Goal: Task Accomplishment & Management: Complete application form

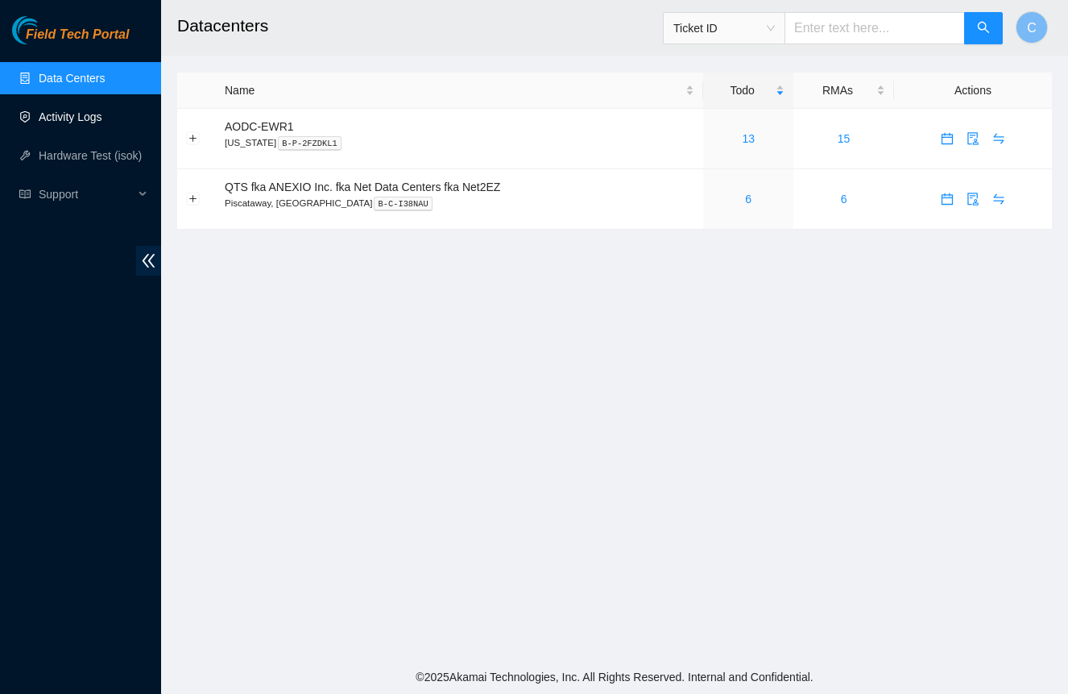
click at [95, 112] on link "Activity Logs" at bounding box center [71, 116] width 64 height 13
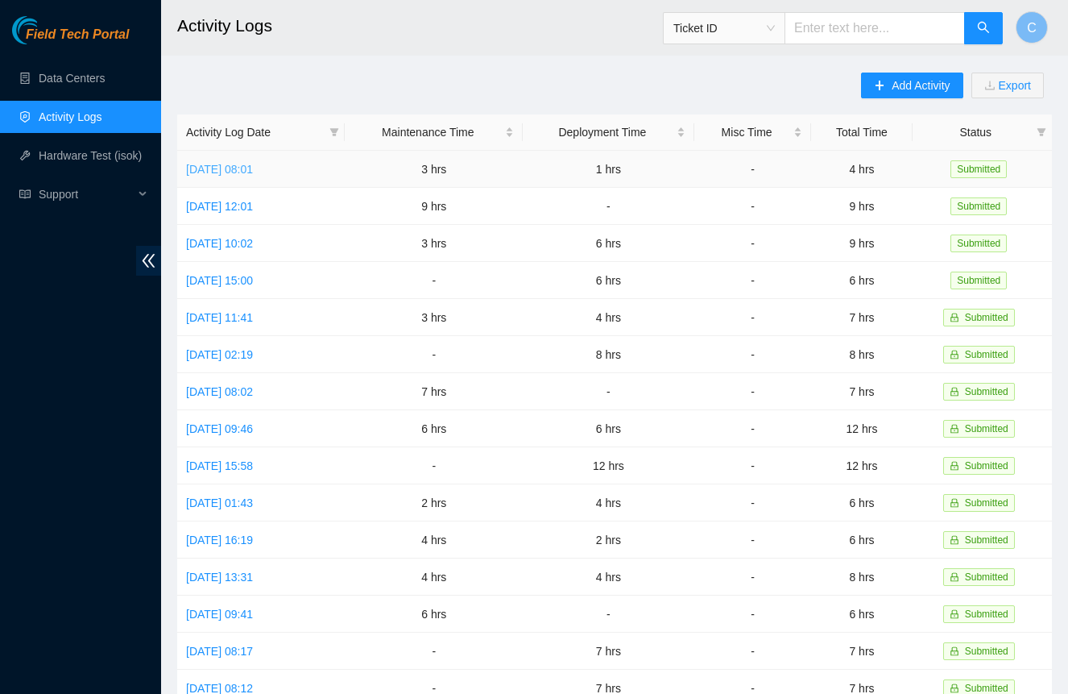
click at [253, 169] on link "[DATE] 08:01" at bounding box center [219, 169] width 67 height 13
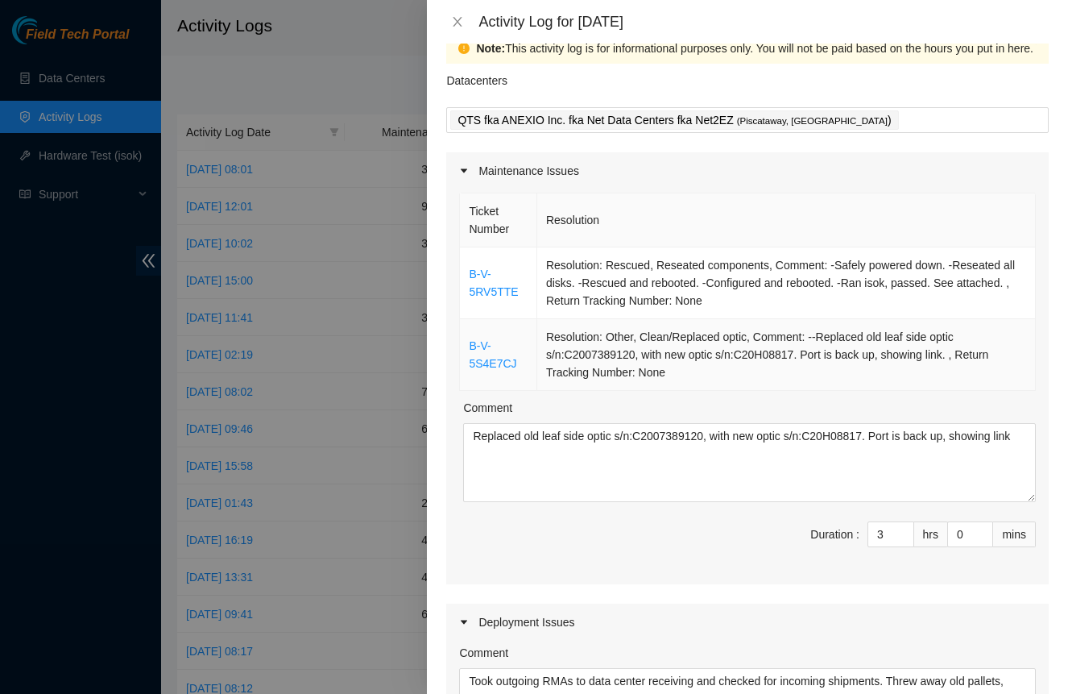
scroll to position [63, 0]
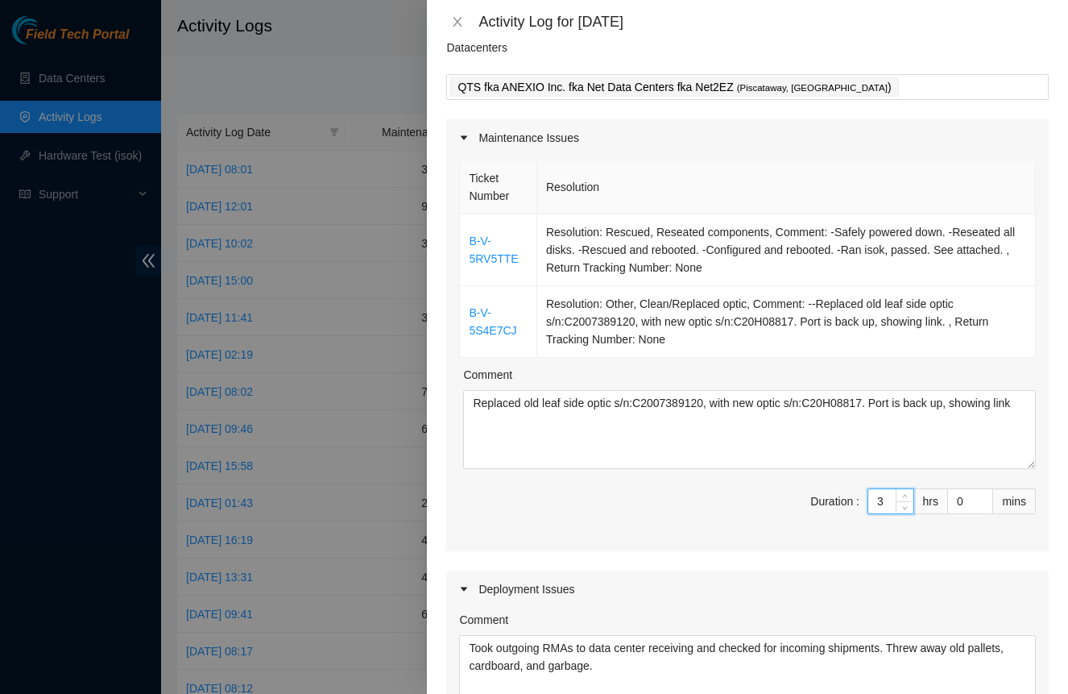
click at [883, 495] on input "3" at bounding box center [890, 501] width 45 height 24
type input "4"
type input "5"
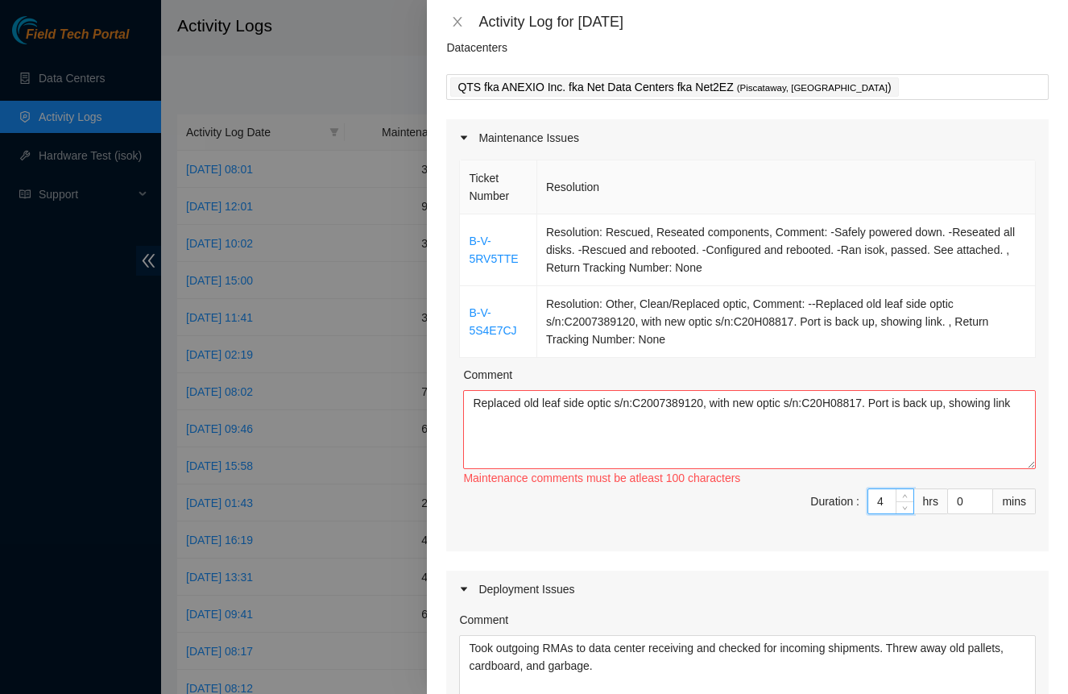
type input "4"
click at [902, 445] on textarea "Replaced old leaf side optic s/n:C2007389120, with new optic s/n:C20H08817. Por…" at bounding box center [749, 429] width 573 height 79
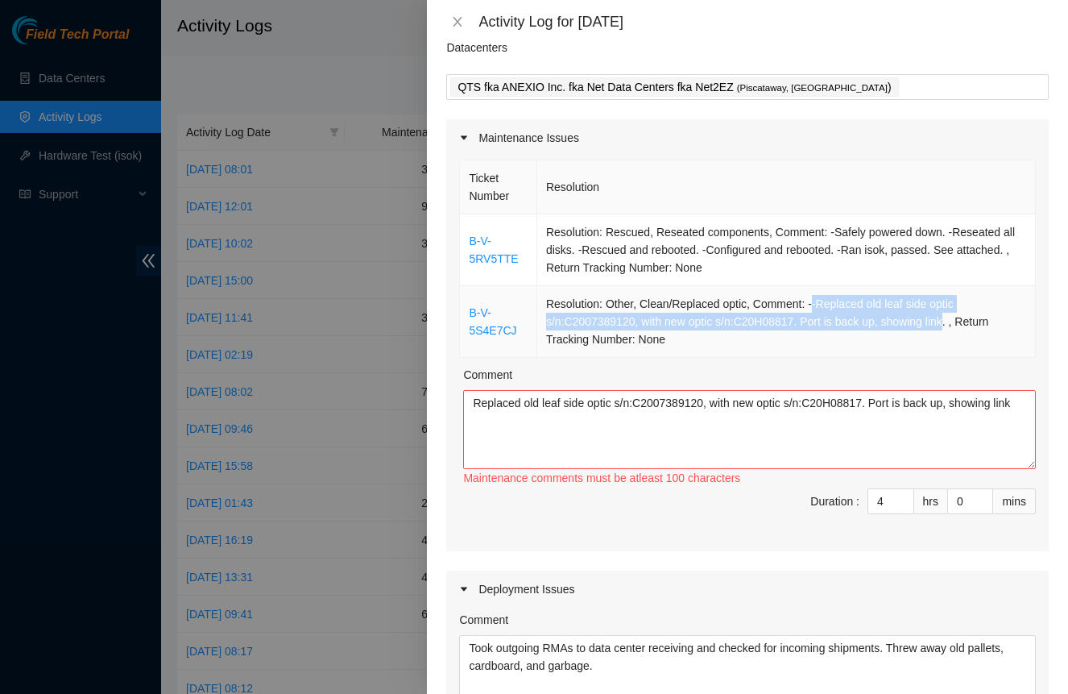
drag, startPoint x: 813, startPoint y: 304, endPoint x: 947, endPoint y: 321, distance: 134.8
click at [957, 316] on td "Resolution: Other, Clean/Replaced optic, Comment: --Replaced old leaf side opti…" at bounding box center [786, 322] width 499 height 72
copy td "-Replaced old leaf side optic s/n:C2007389120, with new optic s/n:C20H08817. Po…"
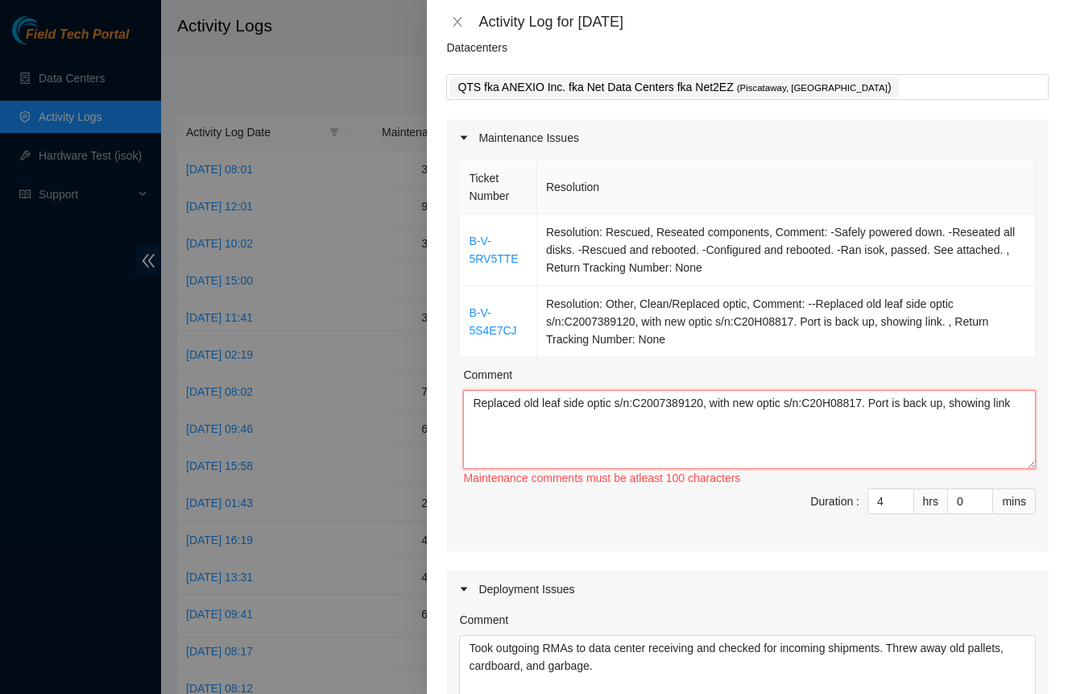
click at [804, 438] on textarea "Replaced old leaf side optic s/n:C2007389120, with new optic s/n:C20H08817. Por…" at bounding box center [749, 429] width 573 height 79
paste textarea "-Replaced old leaf side optic s/n:C2007389120, with new optic s/n:C20H08817. Po…"
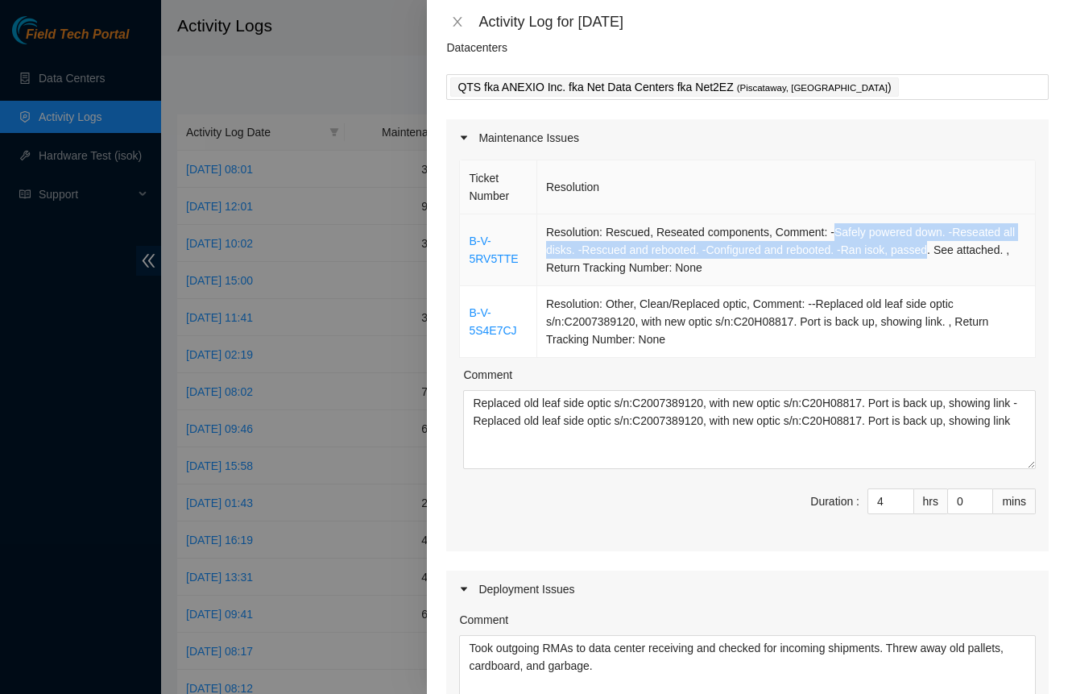
drag, startPoint x: 834, startPoint y: 234, endPoint x: 933, endPoint y: 255, distance: 101.3
click at [934, 254] on td "Resolution: Rescued, Reseated components, Comment: -Safely powered down. -Resea…" at bounding box center [786, 250] width 499 height 72
copy td "Safely powered down. -Reseated all disks. -Rescued and rebooted. -Configured an…"
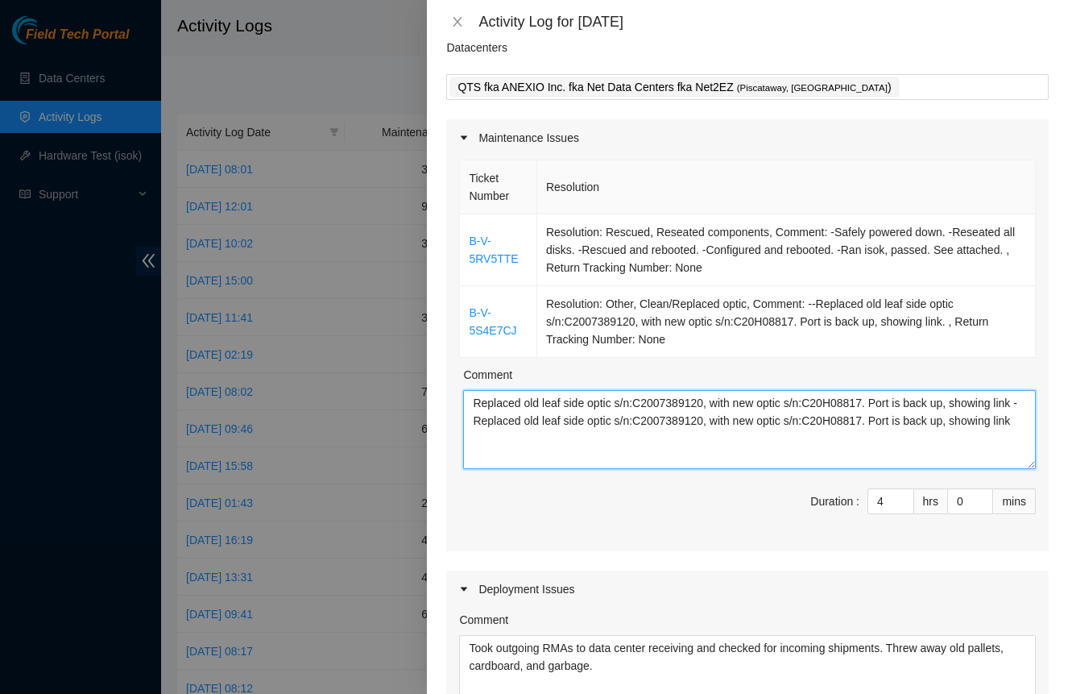
drag, startPoint x: 466, startPoint y: 396, endPoint x: 488, endPoint y: 412, distance: 27.1
click at [488, 412] on textarea "Replaced old leaf side optic s/n:C2007389120, with new optic s/n:C20H08817. Por…" at bounding box center [749, 429] width 573 height 79
paste textarea "Safely powered down. -Reseated all disks. -Rescued and rebooted. -Configured an…"
type textarea "Safely powered down. -Reseated all disks. -Rescued and rebooted. -Configured an…"
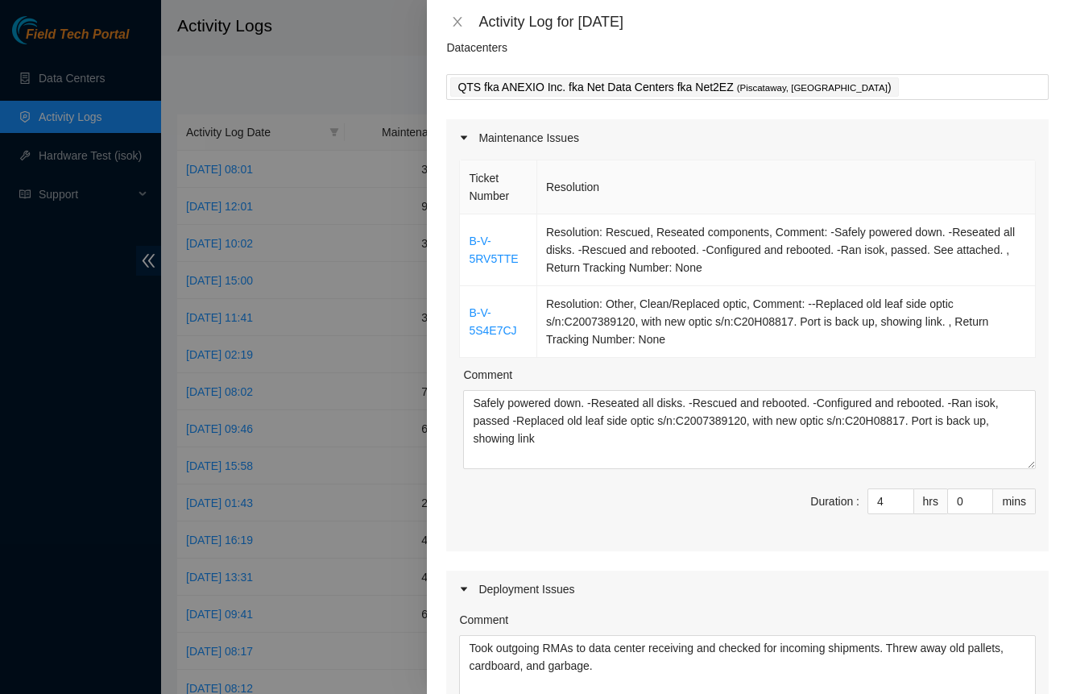
click at [594, 509] on span "Duration : 4 hrs 0 mins" at bounding box center [747, 510] width 577 height 45
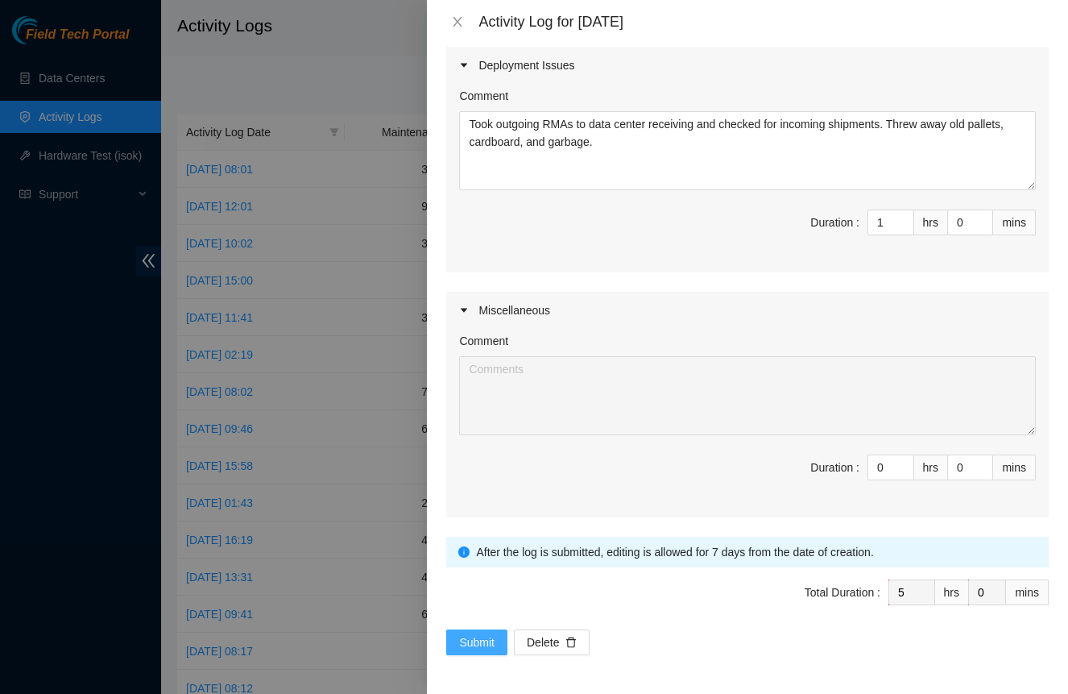
scroll to position [586, 0]
click at [467, 638] on span "Submit" at bounding box center [476, 642] width 35 height 18
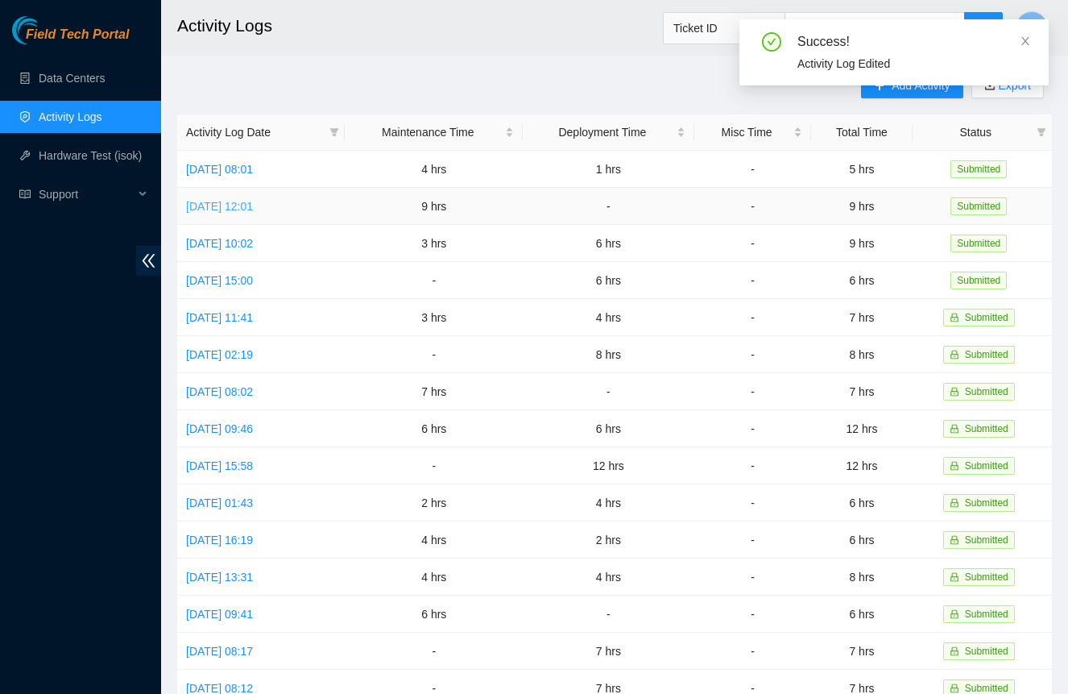
click at [220, 205] on link "[DATE] 12:01" at bounding box center [219, 206] width 67 height 13
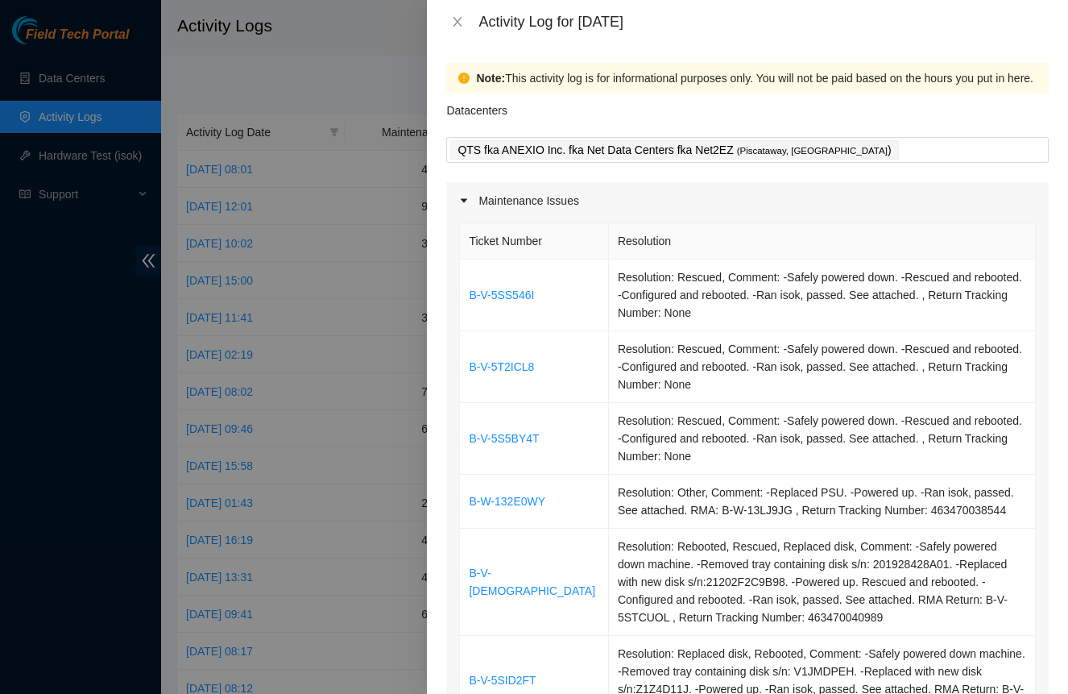
scroll to position [0, 0]
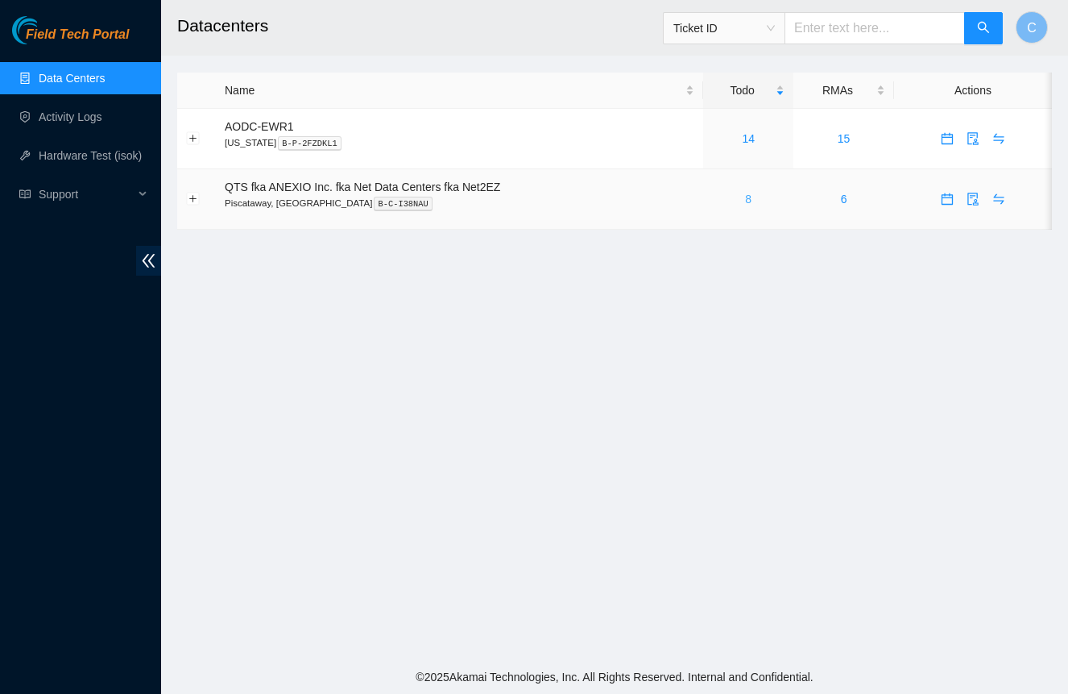
click at [752, 193] on link "8" at bounding box center [748, 199] width 6 height 13
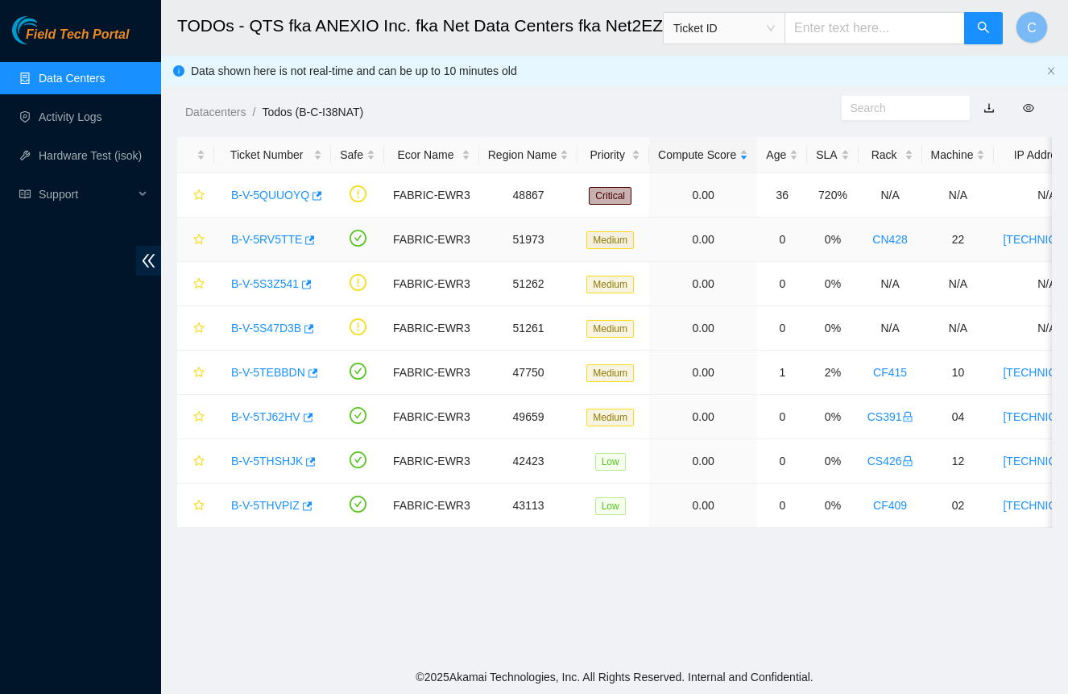
click at [281, 240] on link "B-V-5RV5TTE" at bounding box center [266, 239] width 71 height 13
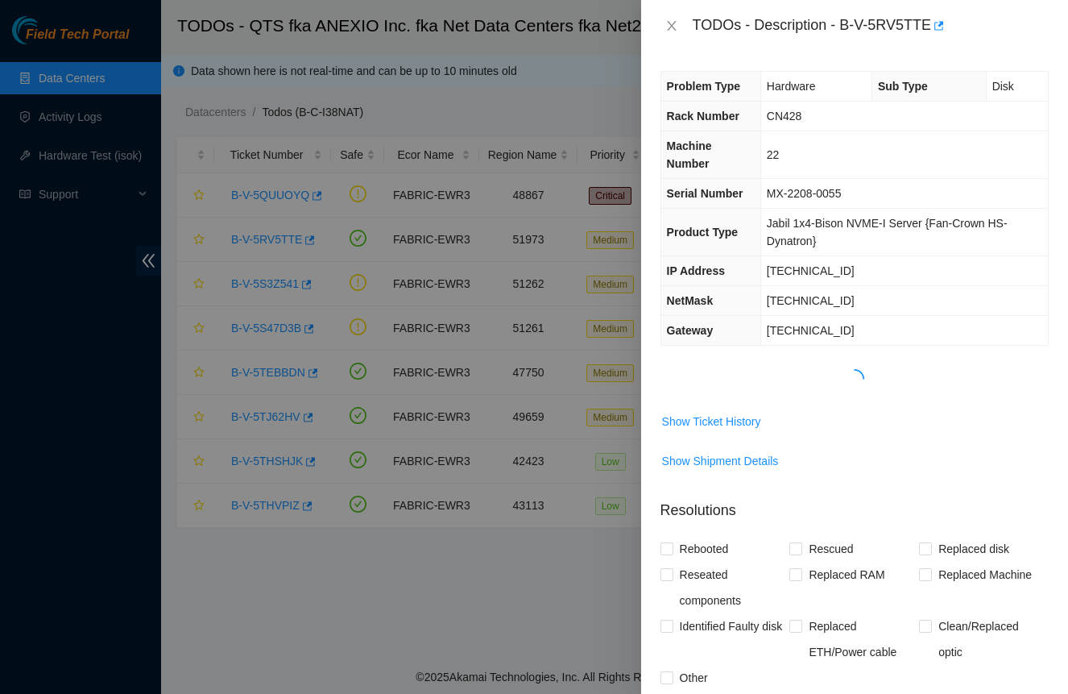
drag, startPoint x: 676, startPoint y: 24, endPoint x: 667, endPoint y: 34, distance: 13.1
click at [676, 24] on icon "close" at bounding box center [671, 25] width 13 height 13
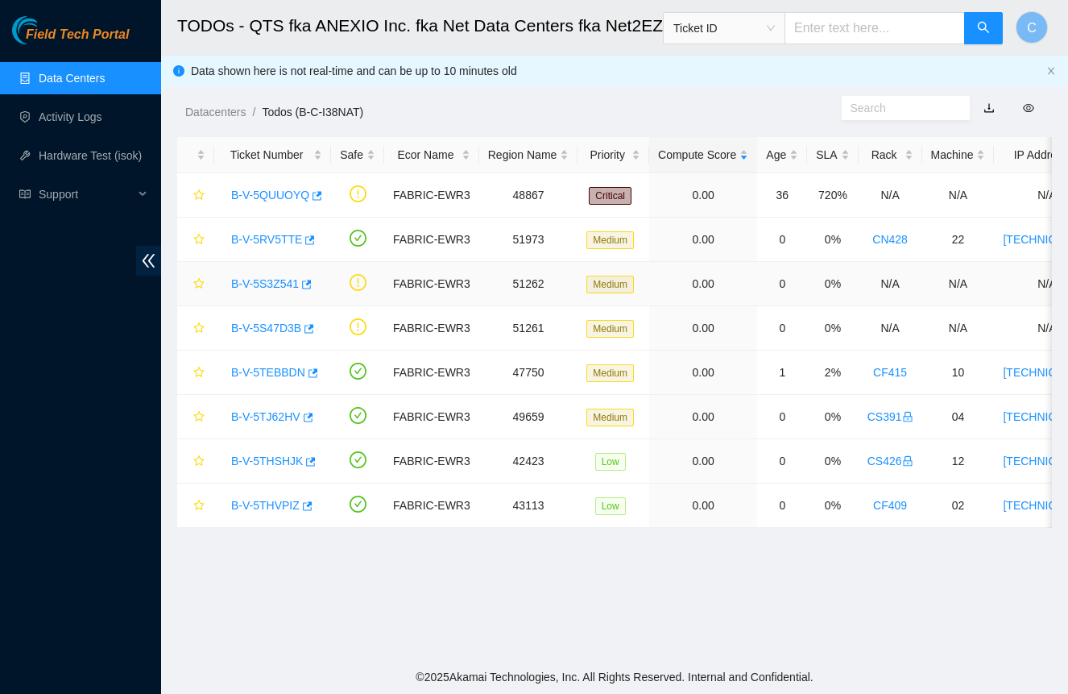
click at [266, 281] on link "B-V-5S3Z541" at bounding box center [265, 283] width 68 height 13
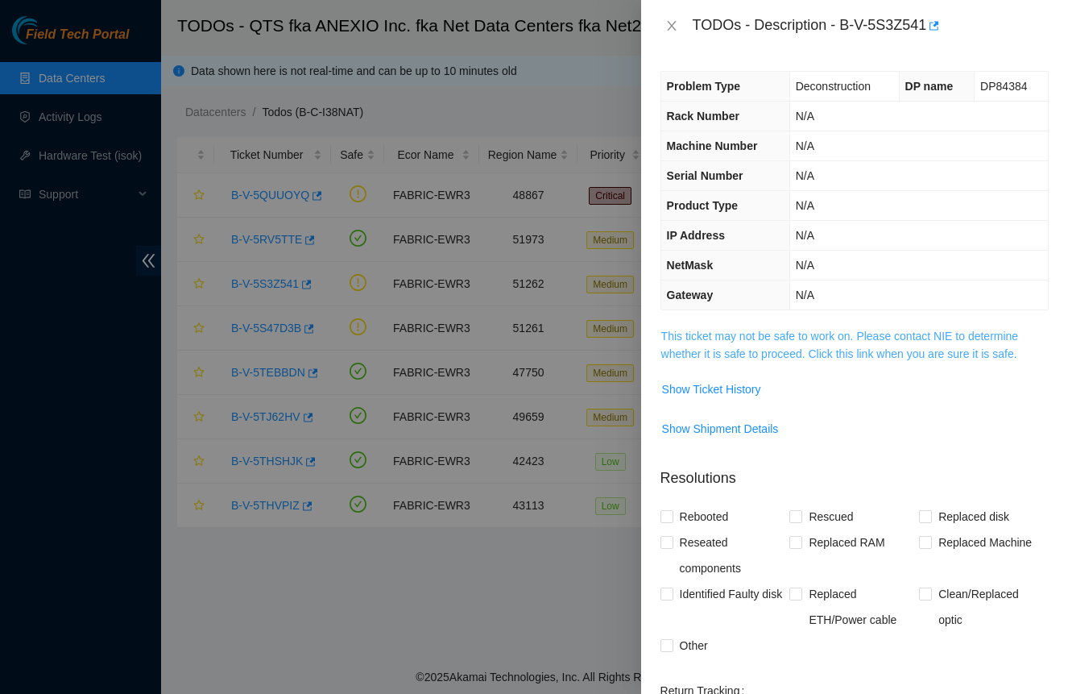
click at [830, 348] on link "This ticket may not be safe to work on. Please contact NIE to determine whether…" at bounding box center [840, 344] width 358 height 31
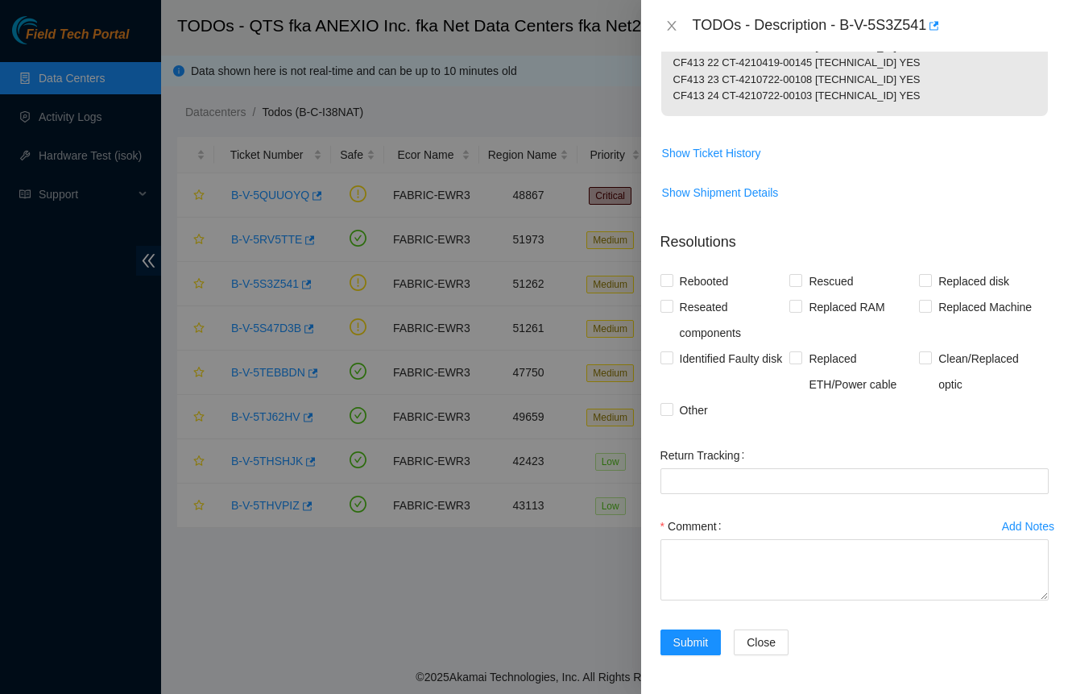
scroll to position [379, 0]
drag, startPoint x: 699, startPoint y: 410, endPoint x: 707, endPoint y: 430, distance: 21.7
click at [697, 410] on span "Other" at bounding box center [693, 410] width 41 height 26
click at [672, 410] on input "Other" at bounding box center [666, 408] width 11 height 11
checkbox input "true"
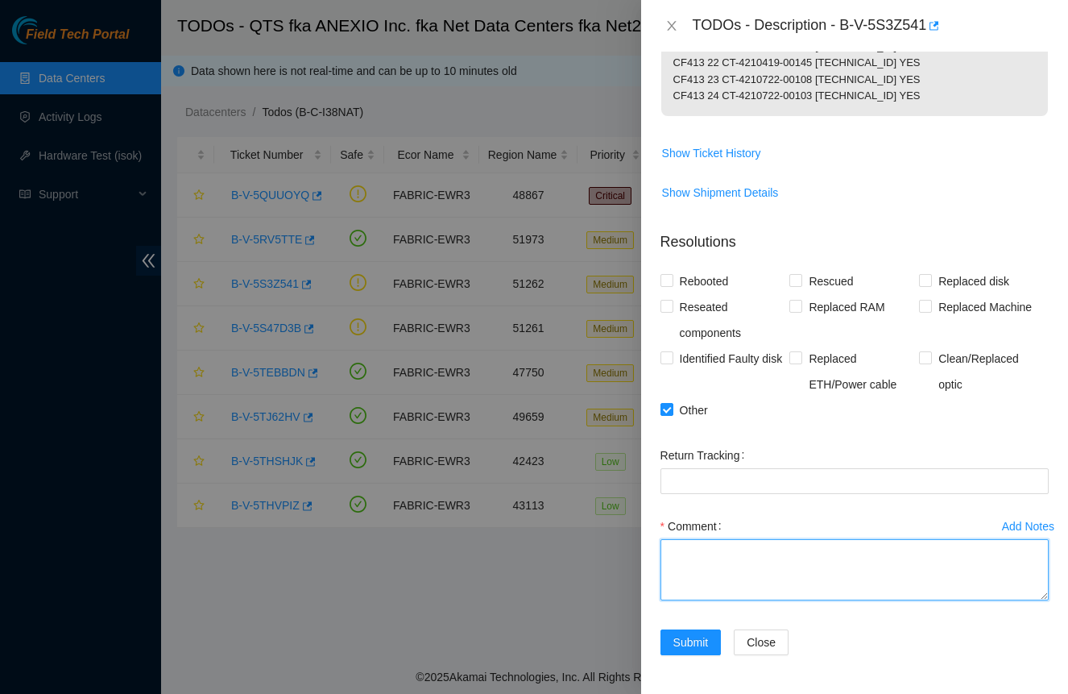
click at [732, 565] on textarea "Comment" at bounding box center [855, 569] width 388 height 61
type textarea "-Powered down assets"
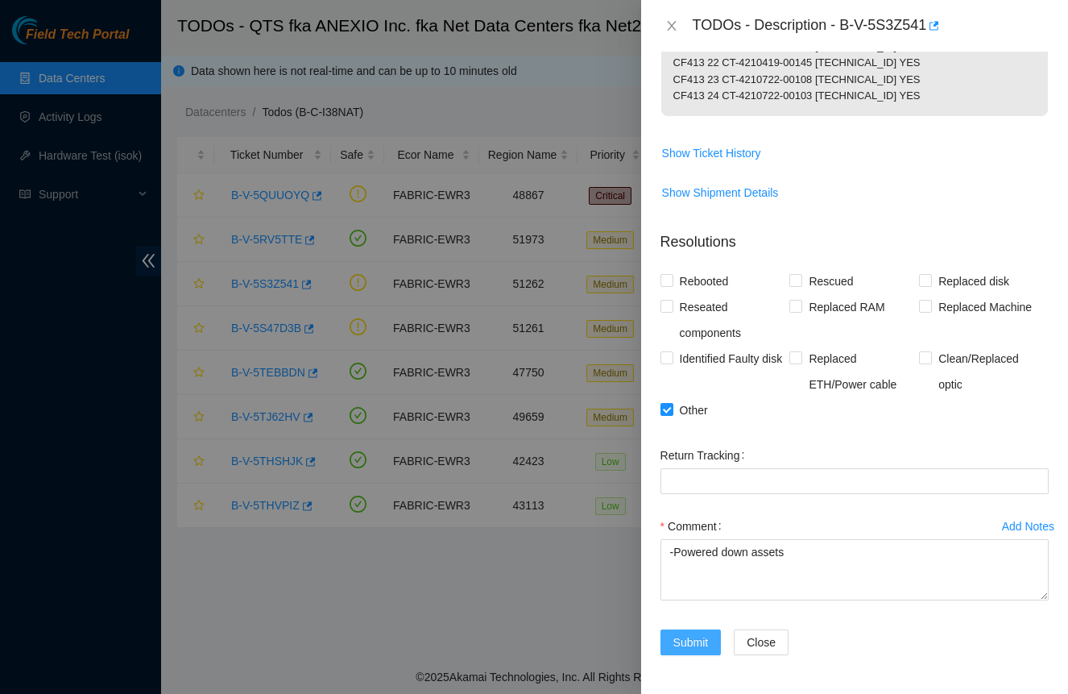
click at [682, 647] on span "Submit" at bounding box center [690, 642] width 35 height 18
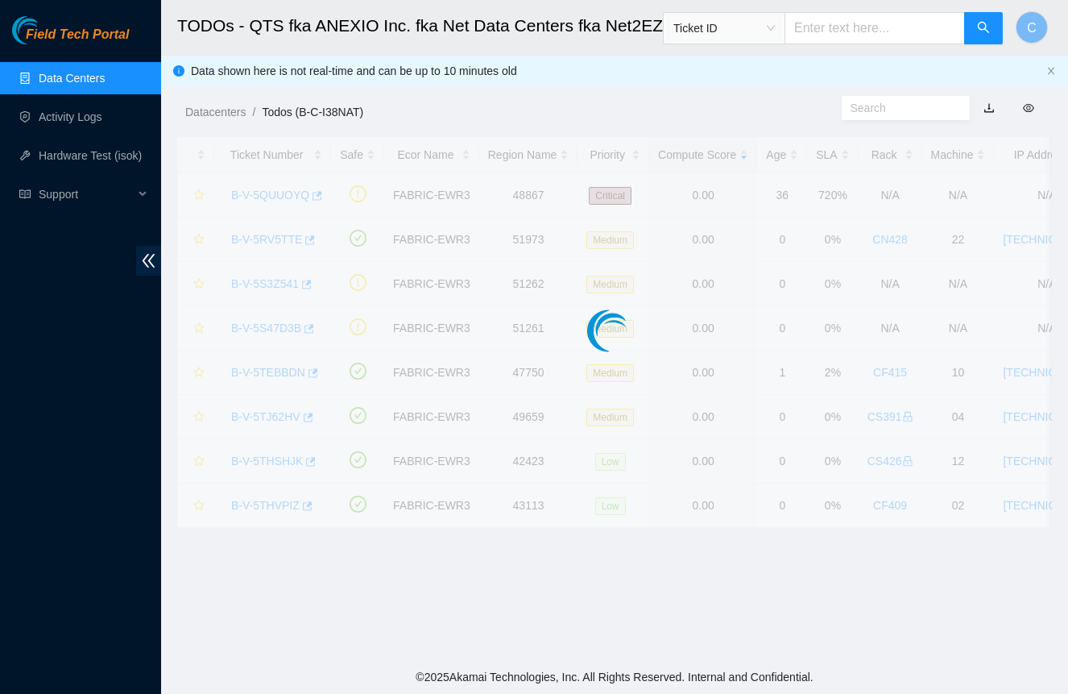
scroll to position [205, 0]
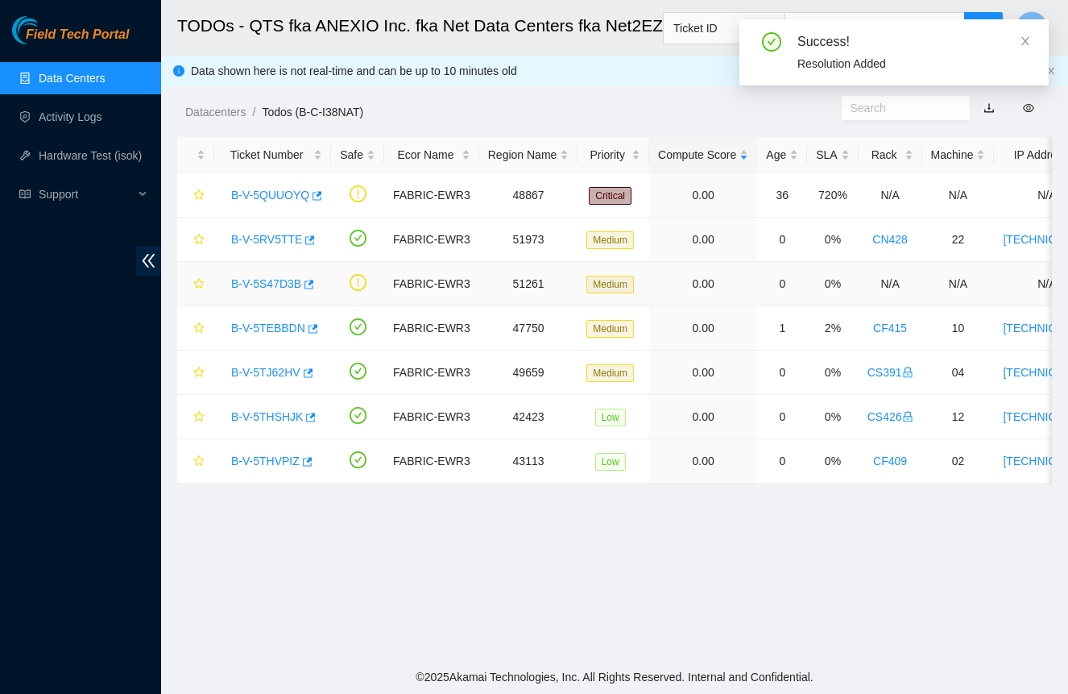
drag, startPoint x: 277, startPoint y: 286, endPoint x: 325, endPoint y: 318, distance: 57.4
click at [277, 286] on link "B-V-5S47D3B" at bounding box center [266, 283] width 70 height 13
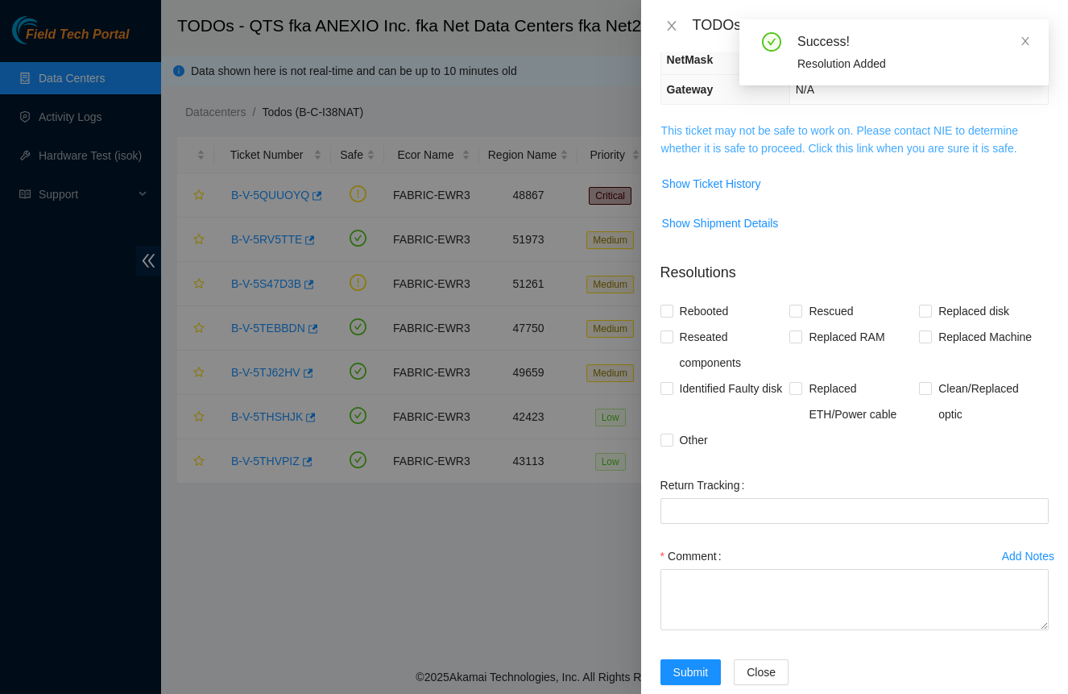
click at [807, 150] on link "This ticket may not be safe to work on. Please contact NIE to determine whether…" at bounding box center [840, 139] width 358 height 31
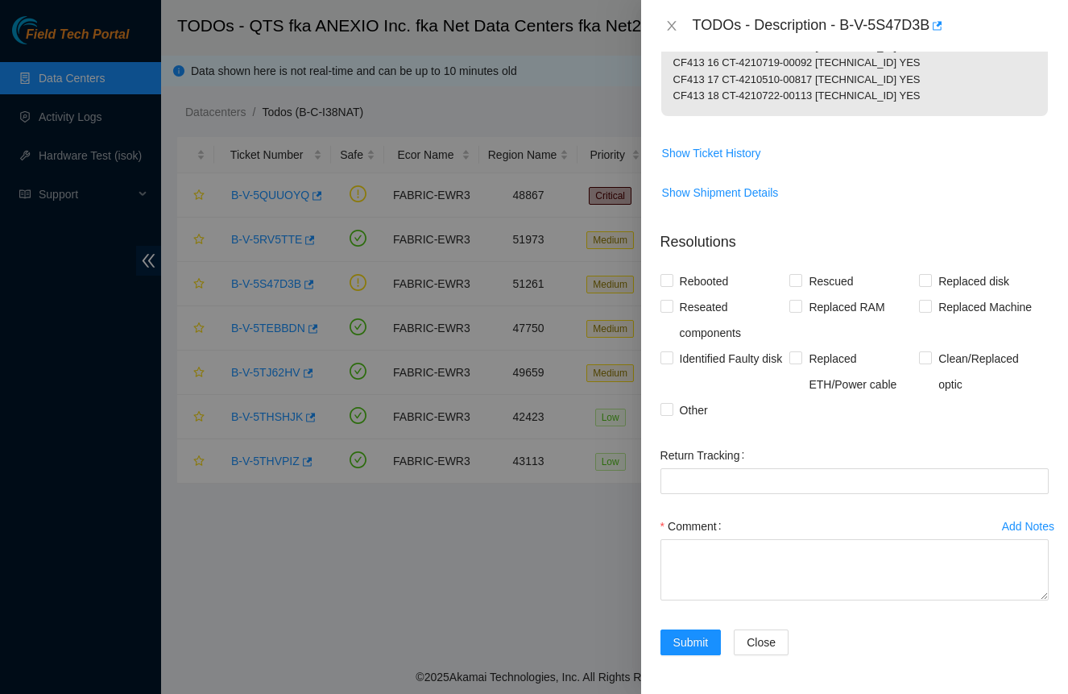
scroll to position [379, 0]
click at [808, 562] on textarea "Comment" at bounding box center [855, 569] width 388 height 61
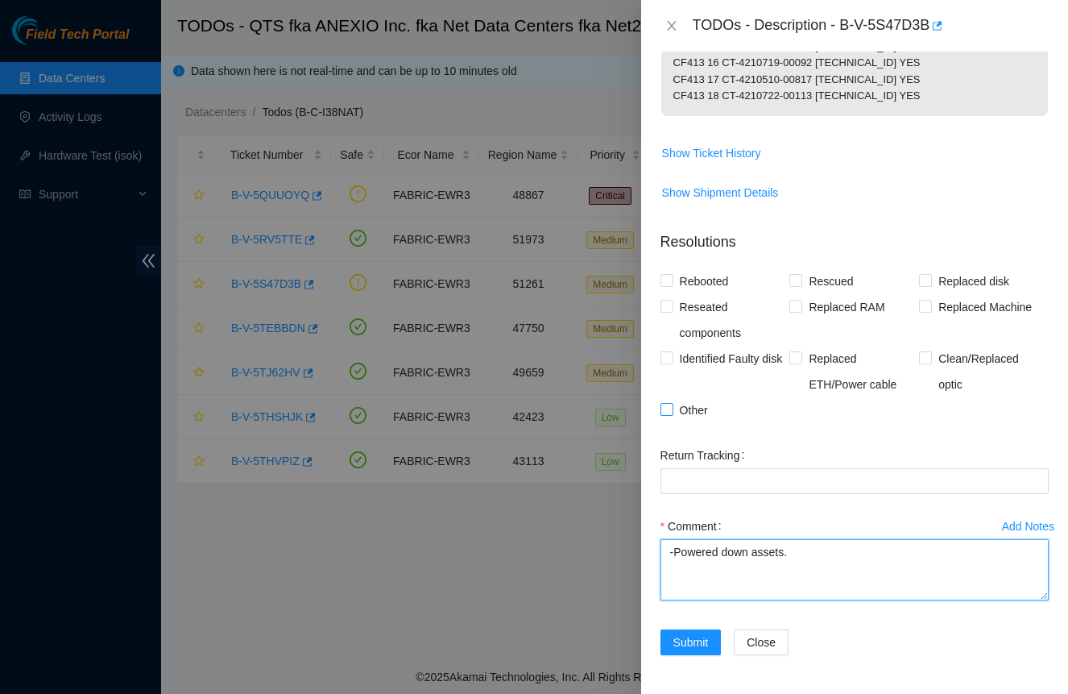
type textarea "-Powered down assets."
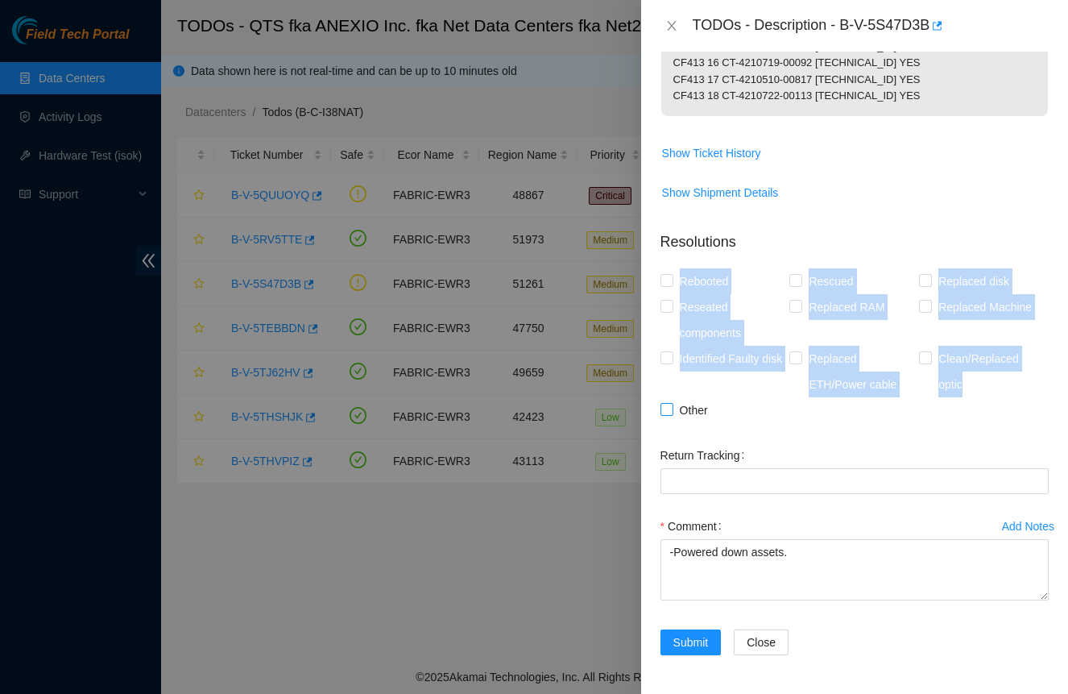
click at [663, 408] on div "Problem Type Deconstruction DP name DP84384 Rack Number N/A Machine Number N/A …" at bounding box center [854, 373] width 427 height 642
click at [668, 409] on input "Other" at bounding box center [666, 408] width 11 height 11
checkbox input "true"
click at [706, 646] on span "Submit" at bounding box center [690, 642] width 35 height 18
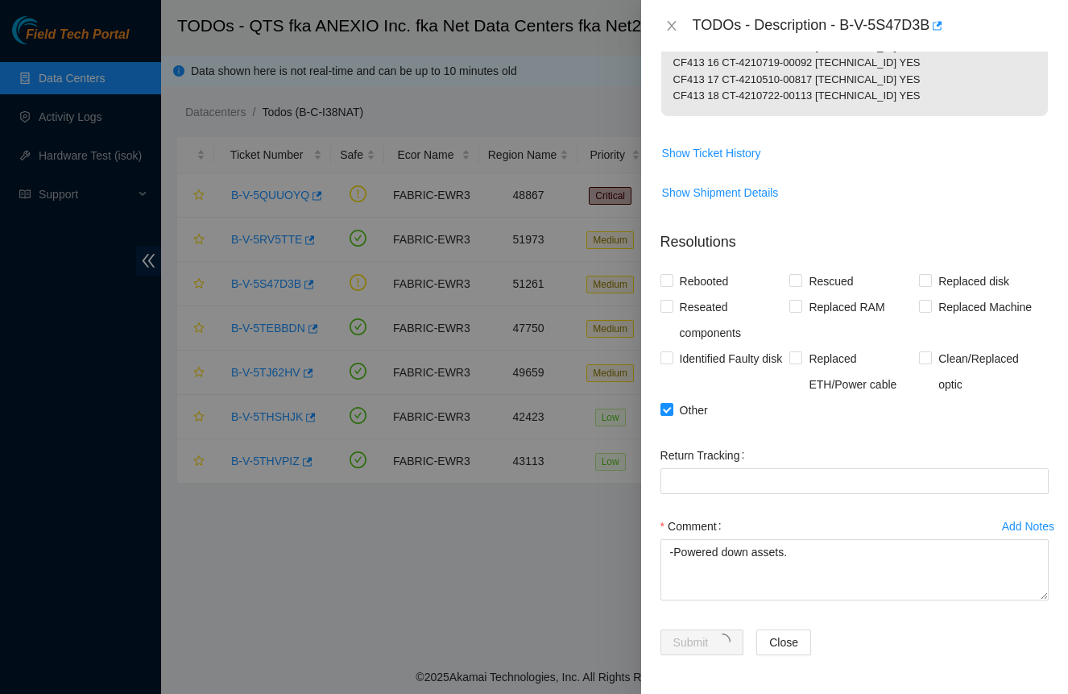
drag, startPoint x: 299, startPoint y: 576, endPoint x: 314, endPoint y: 582, distance: 16.3
click at [299, 576] on div at bounding box center [534, 347] width 1068 height 694
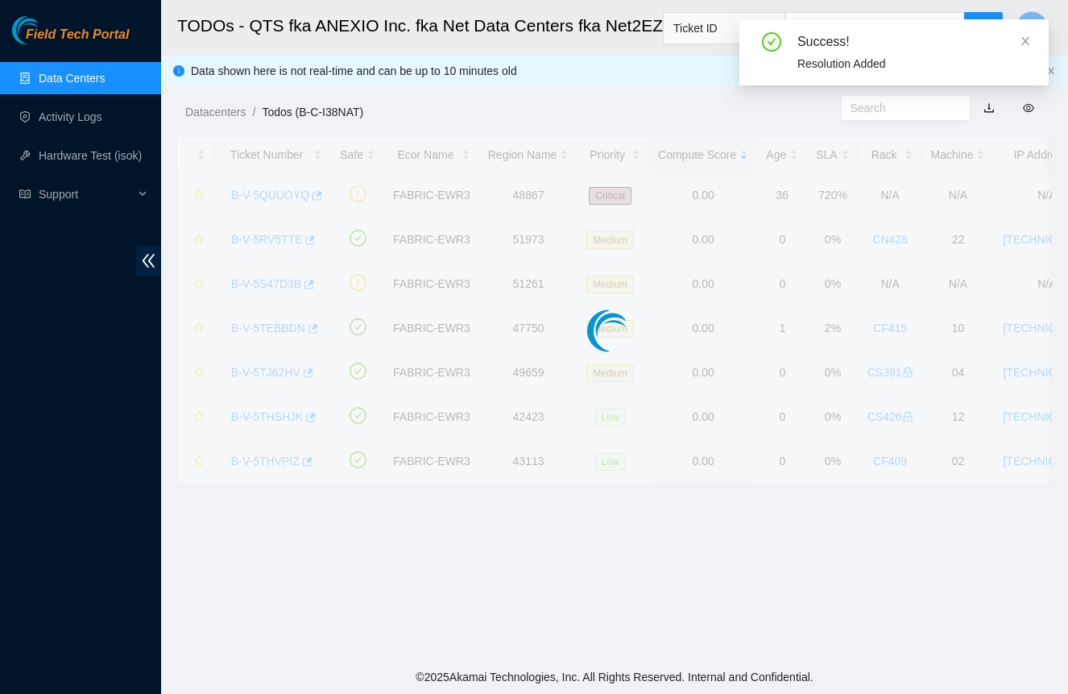
scroll to position [205, 0]
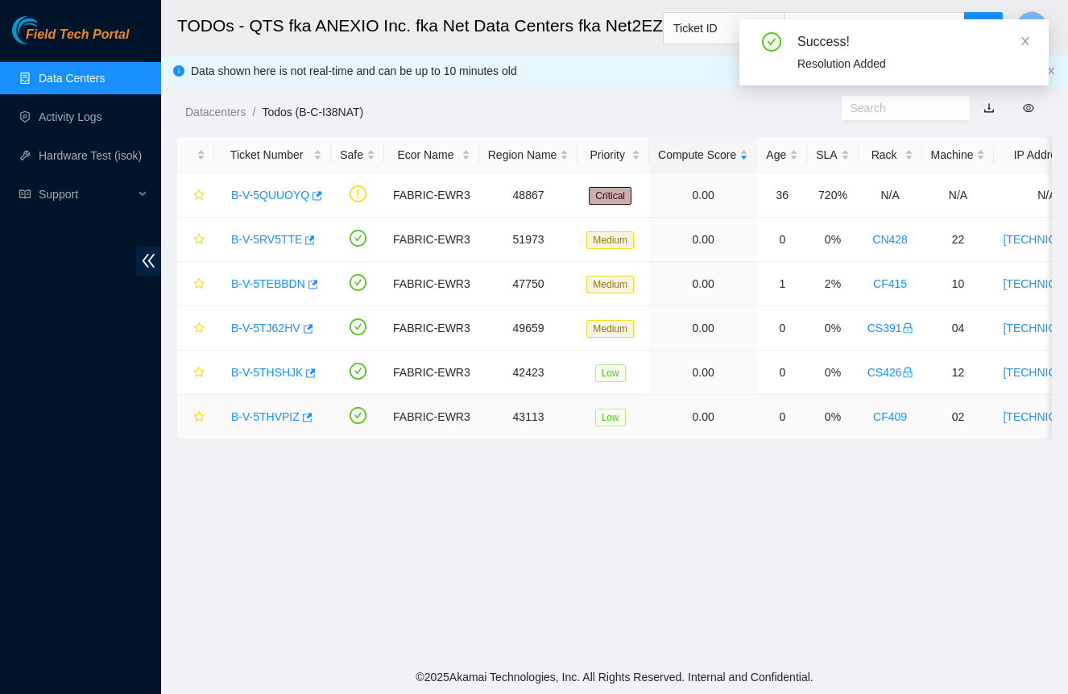
click at [278, 412] on link "B-V-5THVPIZ" at bounding box center [265, 416] width 68 height 13
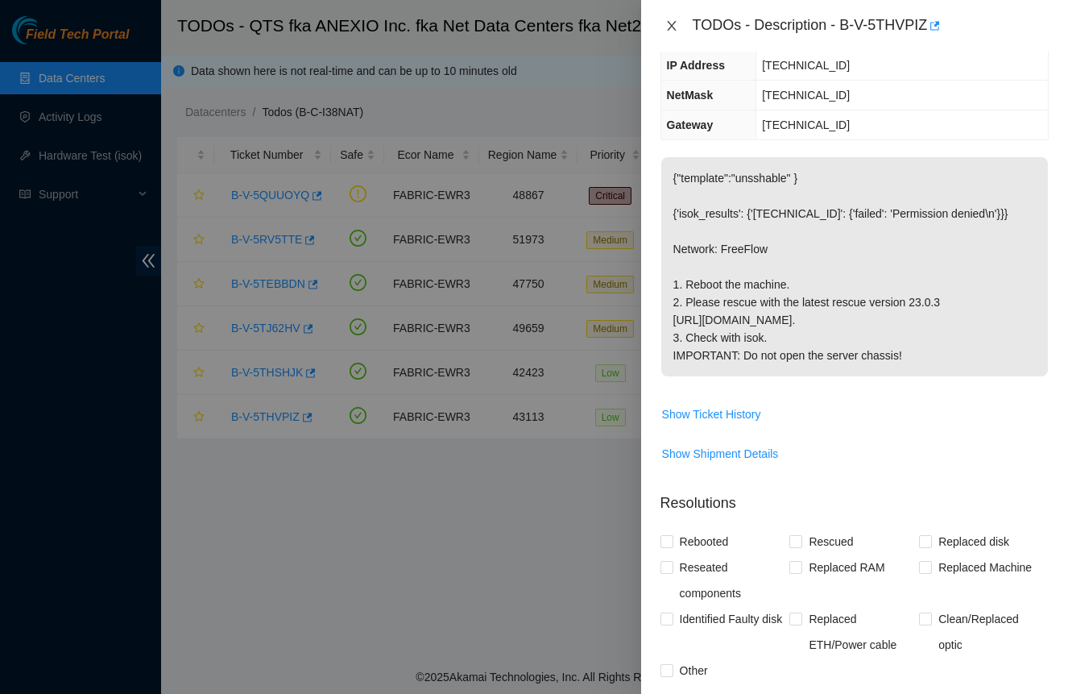
click at [665, 23] on icon "close" at bounding box center [671, 25] width 13 height 13
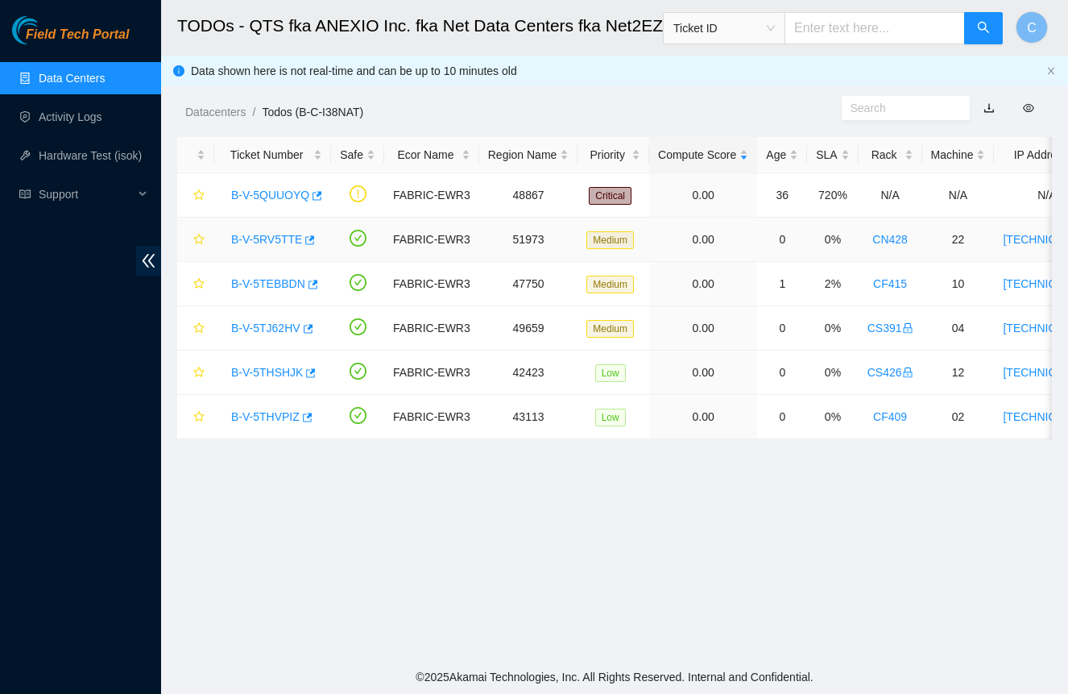
click at [268, 236] on link "B-V-5RV5TTE" at bounding box center [266, 239] width 71 height 13
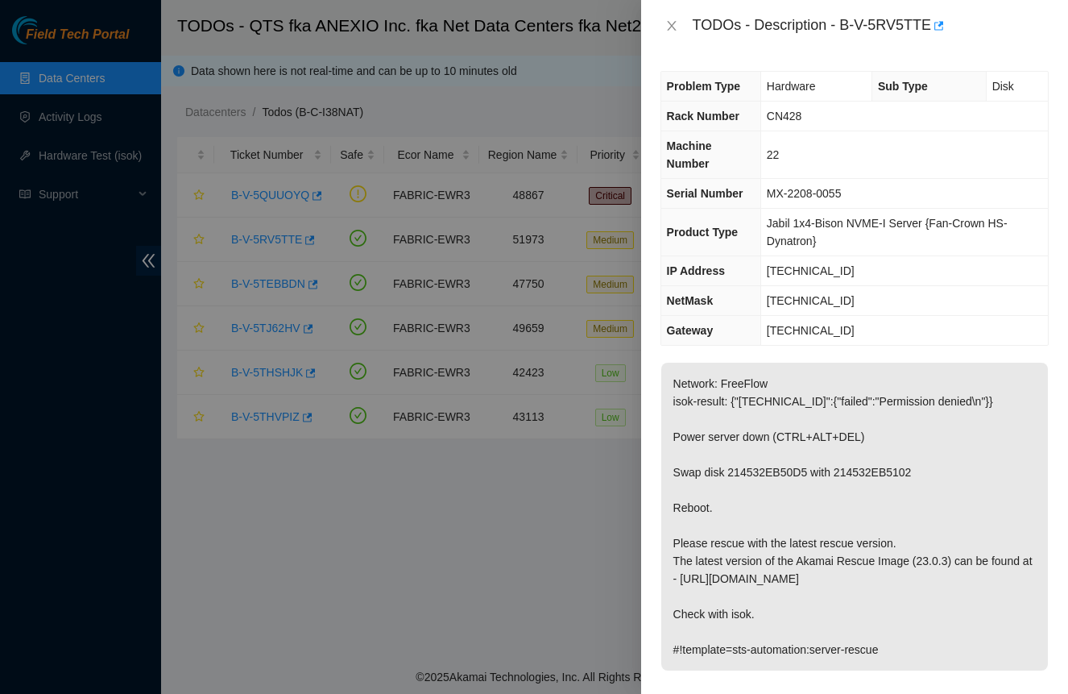
scroll to position [0, 0]
drag, startPoint x: 673, startPoint y: 23, endPoint x: 520, endPoint y: 154, distance: 201.8
click at [669, 25] on icon "close" at bounding box center [671, 25] width 13 height 13
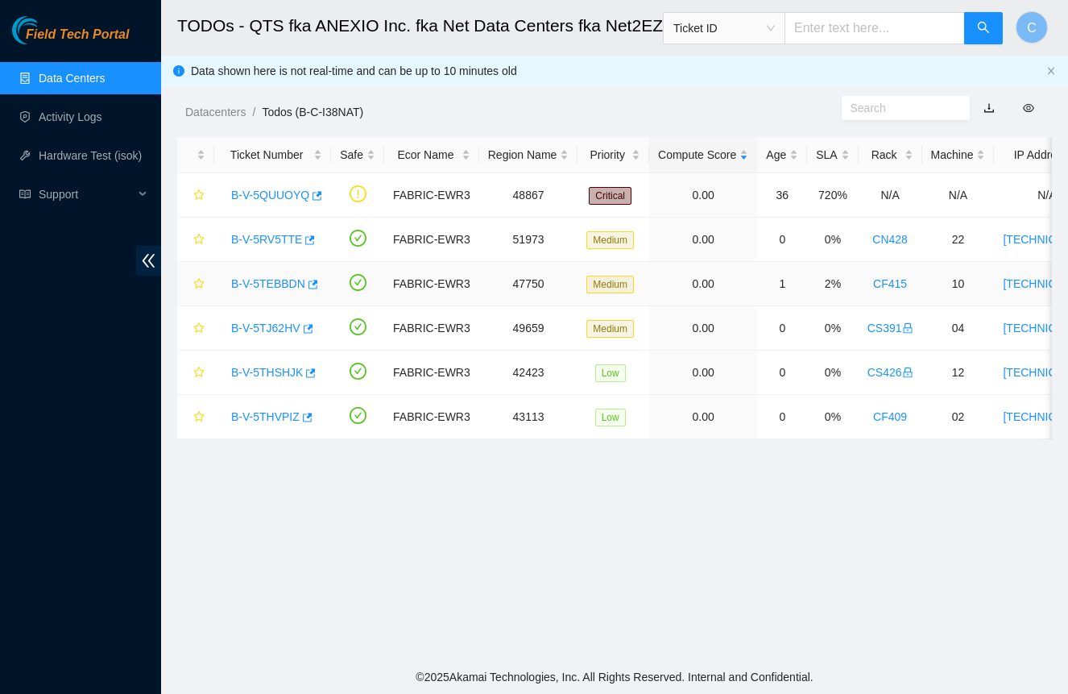
click at [267, 286] on link "B-V-5TEBBDN" at bounding box center [268, 283] width 74 height 13
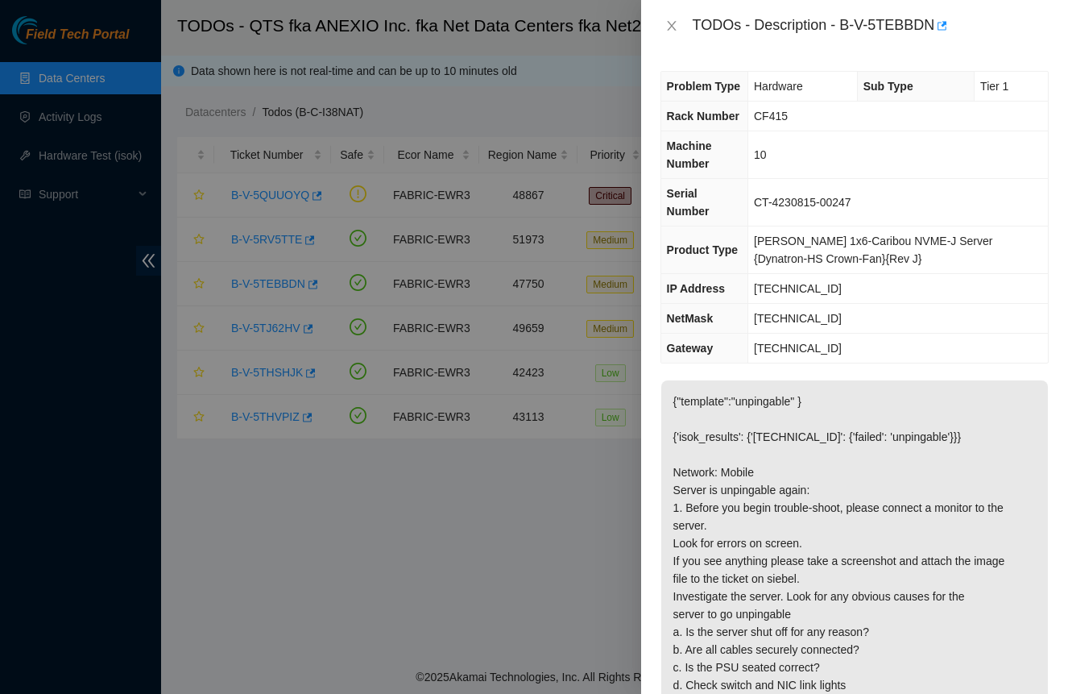
drag, startPoint x: 676, startPoint y: 31, endPoint x: 659, endPoint y: 32, distance: 17.0
click at [669, 31] on icon "close" at bounding box center [671, 25] width 13 height 13
